Goal: Task Accomplishment & Management: Complete application form

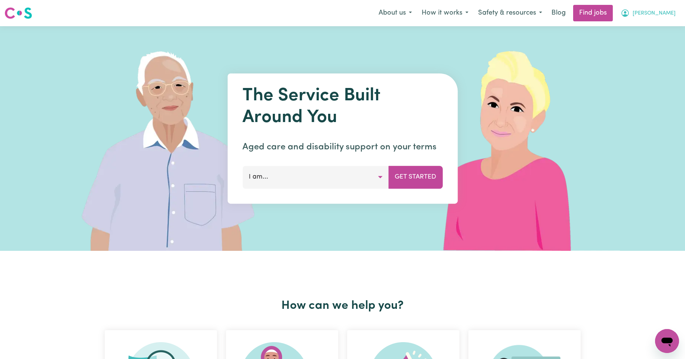
click at [668, 15] on span "[PERSON_NAME]" at bounding box center [654, 13] width 43 height 8
click at [644, 28] on link "My Account" at bounding box center [650, 29] width 59 height 14
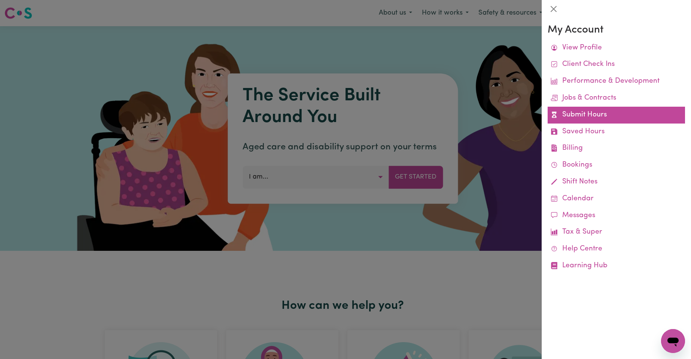
click at [585, 115] on link "Submit Hours" at bounding box center [615, 115] width 137 height 17
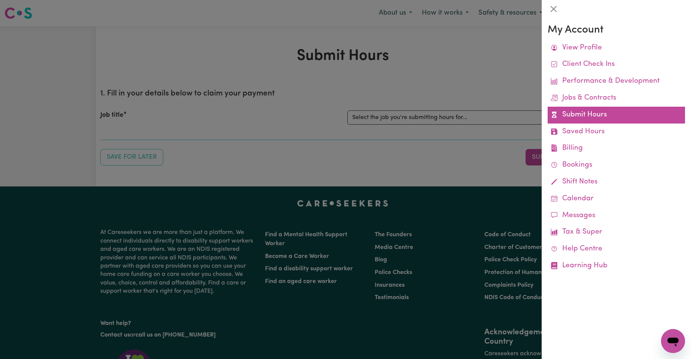
click at [586, 114] on link "Submit Hours" at bounding box center [615, 115] width 137 height 17
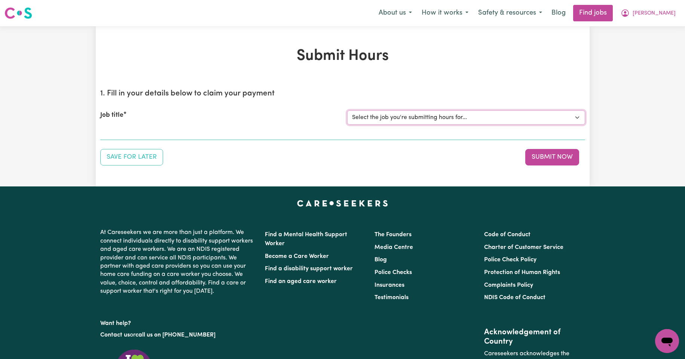
click at [578, 116] on select "Select the job you're submitting hours for... [Kishore Hands Of Care] Support W…" at bounding box center [466, 117] width 238 height 14
select select "14320"
click at [347, 110] on select "Select the job you're submitting hours for... [Kishore Hands Of Care] Support W…" at bounding box center [466, 117] width 238 height 14
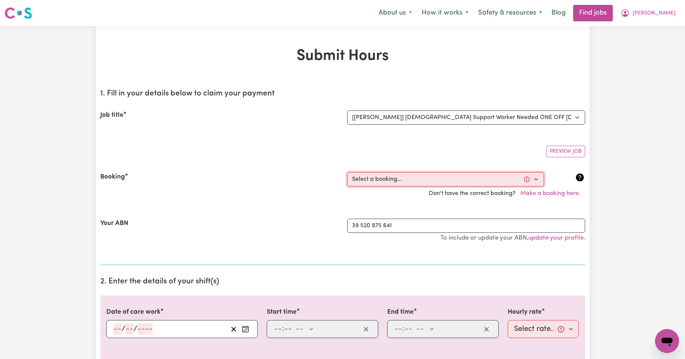
click at [535, 179] on select "Select a booking... [DATE] 08:00am to 09:30am (ONE-OFF) [DATE] 08:00am to 09:30…" at bounding box center [445, 179] width 197 height 14
select select "354692"
click at [347, 172] on select "Select a booking... [DATE] 08:00am to 09:30am (ONE-OFF) [DATE] 08:00am to 09:30…" at bounding box center [445, 179] width 197 height 14
type input "[DATE]"
type input "11"
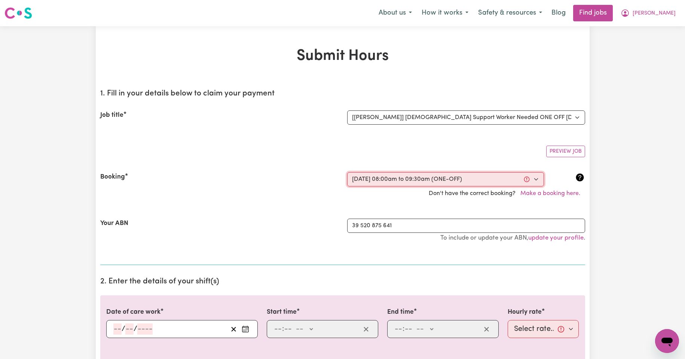
type input "8"
type input "2025"
type input "08:00"
type input "8"
type input "0"
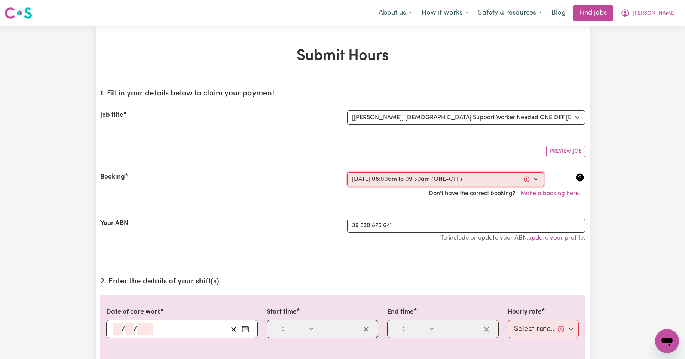
select select "am"
type input "09:30"
type input "9"
type input "30"
select select "am"
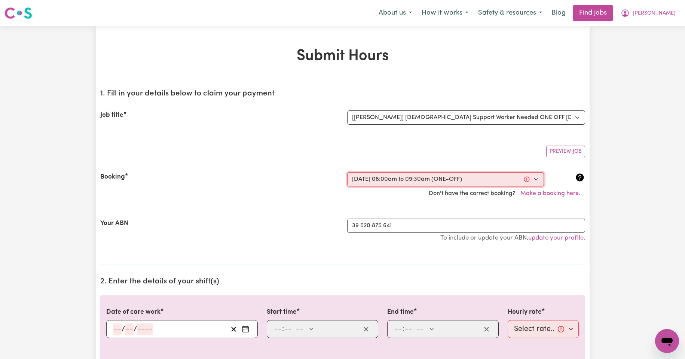
select select "50-Weekday"
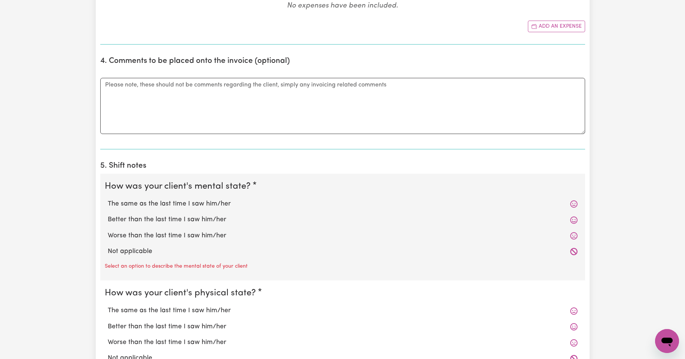
scroll to position [424, 0]
click at [211, 201] on label "The same as the last time I saw him/her" at bounding box center [343, 203] width 470 height 10
click at [108, 198] on input "The same as the last time I saw him/her" at bounding box center [107, 197] width 0 height 0
radio input "true"
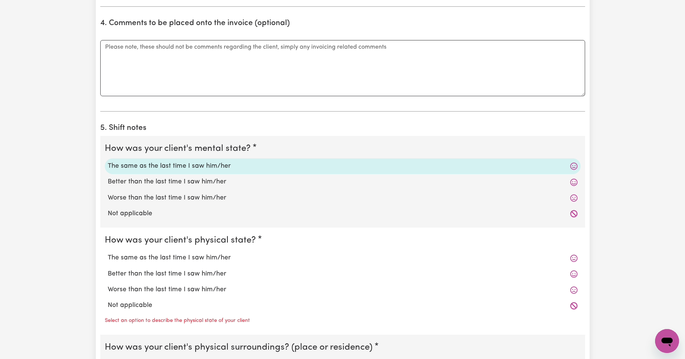
scroll to position [461, 0]
click at [187, 257] on label "The same as the last time I saw him/her" at bounding box center [343, 257] width 470 height 10
click at [108, 252] on input "The same as the last time I saw him/her" at bounding box center [107, 251] width 0 height 0
radio input "true"
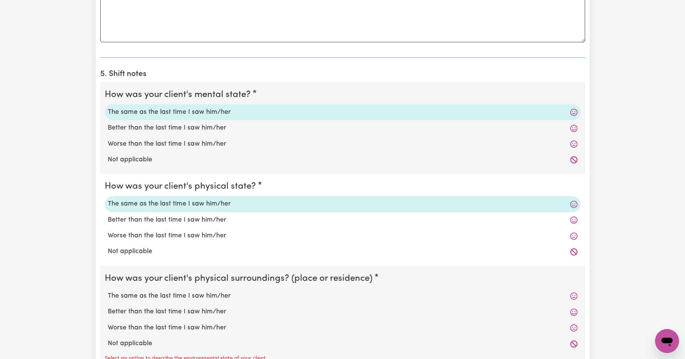
scroll to position [524, 0]
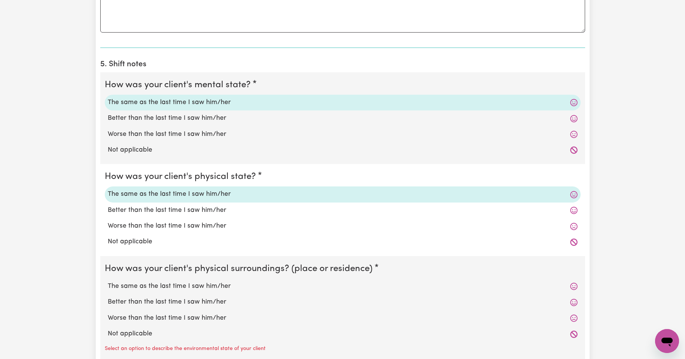
click at [207, 286] on label "The same as the last time I saw him/her" at bounding box center [343, 286] width 470 height 10
click at [108, 281] on input "The same as the last time I saw him/her" at bounding box center [107, 281] width 0 height 0
radio input "true"
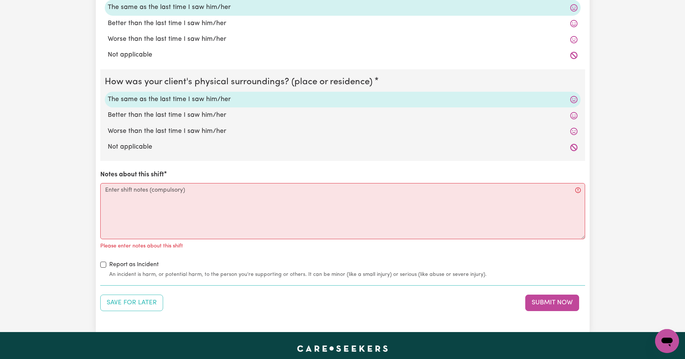
scroll to position [711, 0]
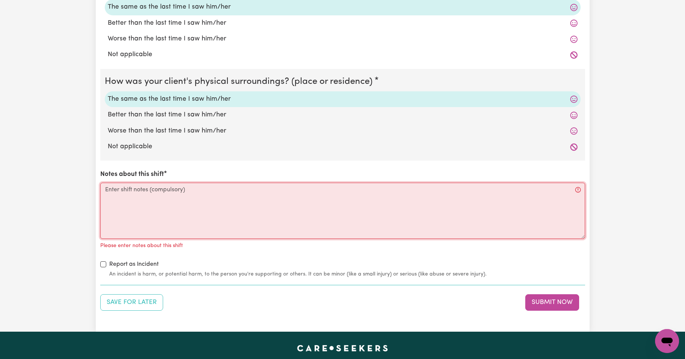
click at [146, 189] on textarea "Notes about this shift" at bounding box center [342, 211] width 485 height 56
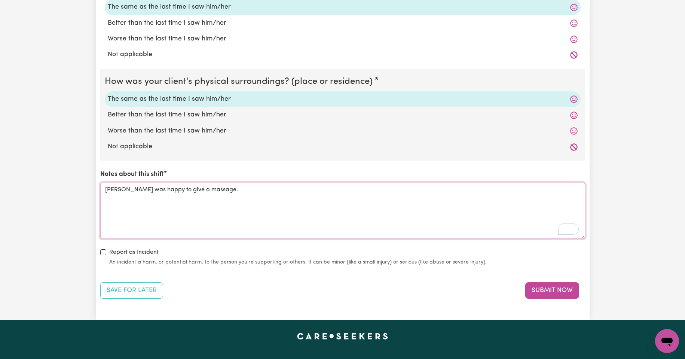
click at [216, 191] on textarea "[PERSON_NAME] was happy to give a massage." at bounding box center [342, 211] width 485 height 56
click at [207, 189] on textarea "[PERSON_NAME] was happy to give a massage. I applied some cream all over her bo…" at bounding box center [342, 211] width 485 height 56
click at [375, 190] on textarea "[PERSON_NAME] was happy to give a massage. After showering, I applied some crea…" at bounding box center [342, 211] width 485 height 56
type textarea "[PERSON_NAME] was happy to give a massage. After showering, I applied some crea…"
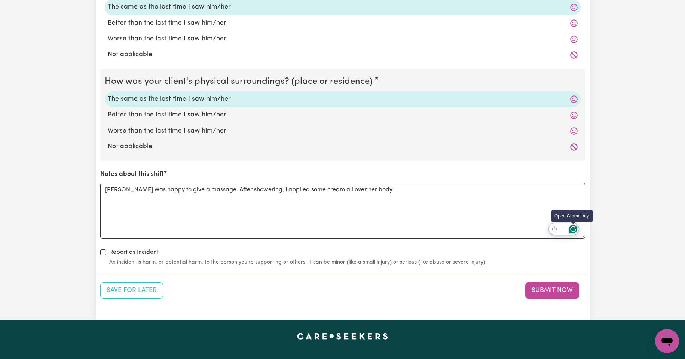
click at [573, 230] on icon "Open Grammarly. 0 Suggestions." at bounding box center [573, 229] width 8 height 8
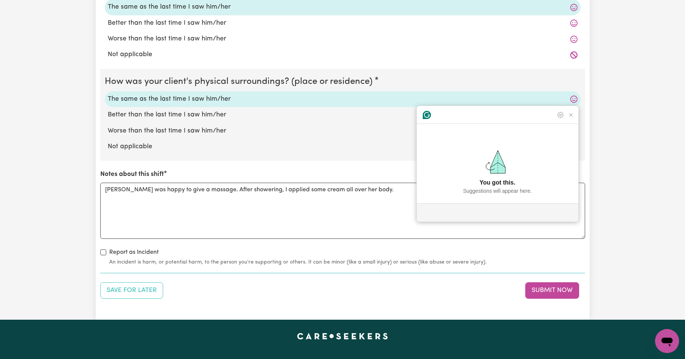
click at [571, 118] on icon "Close Grammarly Assistant" at bounding box center [571, 115] width 6 height 6
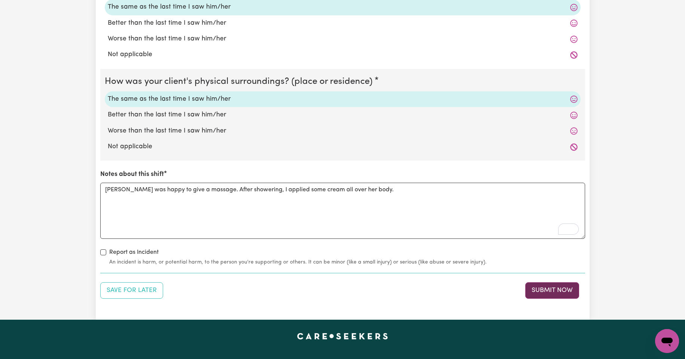
click at [546, 290] on button "Submit Now" at bounding box center [552, 290] width 54 height 16
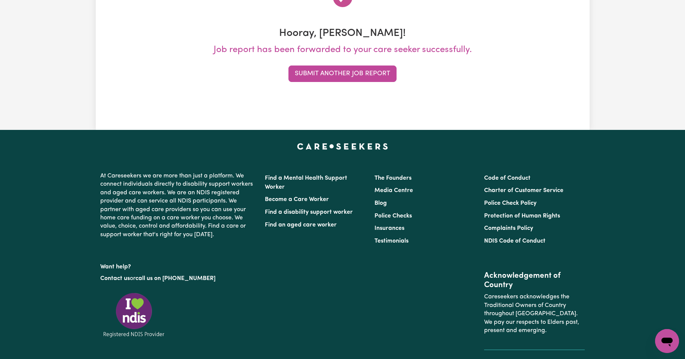
scroll to position [0, 0]
